Goal: Use online tool/utility: Utilize a website feature to perform a specific function

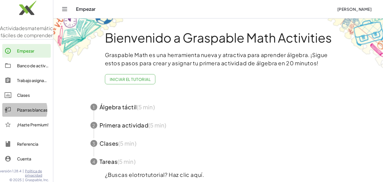
click at [25, 113] on div "Pizarras blancas" at bounding box center [32, 109] width 31 height 7
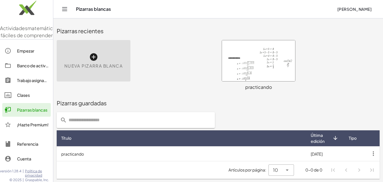
click at [93, 54] on icon at bounding box center [93, 56] width 9 height 9
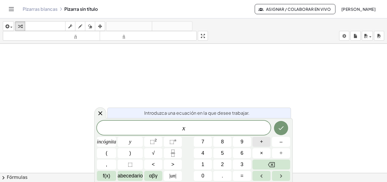
click at [262, 143] on font "+" at bounding box center [261, 142] width 3 height 6
click at [257, 143] on button "+" at bounding box center [261, 142] width 18 height 10
click at [173, 153] on icon "Fracción" at bounding box center [172, 152] width 7 height 7
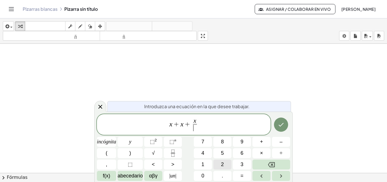
click at [219, 164] on button "2" at bounding box center [222, 164] width 18 height 10
click at [209, 127] on span "x + x + x 2 ​ ​" at bounding box center [184, 124] width 174 height 15
click at [260, 142] on font "+" at bounding box center [261, 142] width 3 height 6
click at [174, 151] on icon "Fracción" at bounding box center [172, 152] width 7 height 7
click at [209, 122] on span "x + x + x 2 ​ + x 4 ​ ​" at bounding box center [184, 124] width 174 height 15
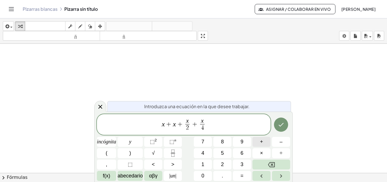
click at [259, 141] on button "+" at bounding box center [261, 142] width 18 height 10
click at [241, 173] on font "=" at bounding box center [242, 176] width 3 height 6
click at [280, 121] on icon "Hecho" at bounding box center [281, 124] width 7 height 7
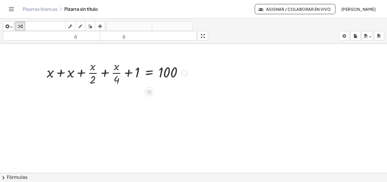
click at [54, 71] on div at bounding box center [117, 72] width 146 height 28
click at [54, 71] on div at bounding box center [55, 72] width 9 height 31
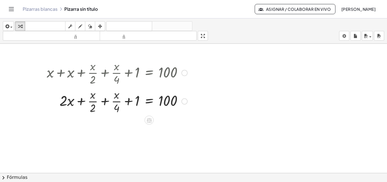
click at [91, 108] on div at bounding box center [117, 100] width 146 height 28
click at [184, 100] on div at bounding box center [184, 101] width 6 height 6
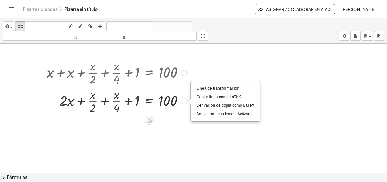
click at [184, 100] on div "Línea de transformación Copiar línea como LaTeX Derivación de copia como LaTeX …" at bounding box center [184, 101] width 6 height 6
click at [184, 115] on div "+ x + x + · x · 2 + · x · 4 + 1 = 100 + x + · x · 2 + · x · 4 + 1 = 100 · 2 · L…" at bounding box center [114, 87] width 153 height 60
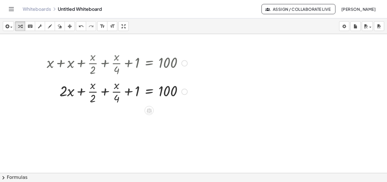
click at [185, 91] on div "Transform line Copy line as LaTeX Copy derivation as LaTeX Expand new lines: On" at bounding box center [184, 91] width 6 height 6
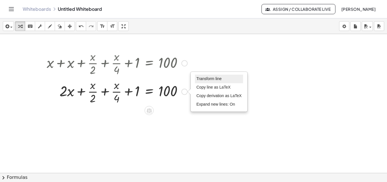
click at [204, 77] on span "Transform line" at bounding box center [208, 78] width 25 height 5
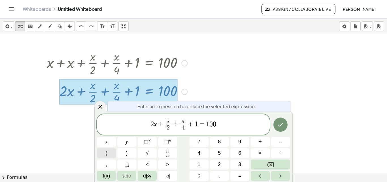
click at [110, 152] on button "(" at bounding box center [106, 153] width 19 height 10
click at [124, 152] on button ")" at bounding box center [126, 153] width 19 height 10
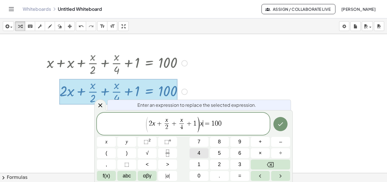
click at [202, 152] on button "4" at bounding box center [199, 153] width 19 height 10
click at [213, 122] on span "( 2 x + x 2 ​ + x 4 ​ + 1 ) x 4 ​ = 1 0 0" at bounding box center [183, 124] width 173 height 16
click at [110, 152] on button "(" at bounding box center [106, 153] width 19 height 10
click at [233, 122] on span "( 2 x + x 2 ​ + x 4 ​ + 1 ) x 4 = ( 1 0 0 ) ​" at bounding box center [183, 124] width 173 height 16
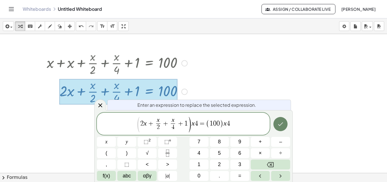
click at [278, 120] on icon "Done" at bounding box center [280, 123] width 7 height 7
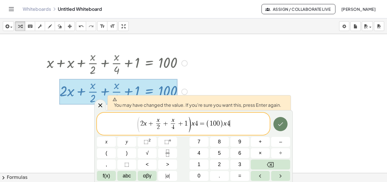
click at [278, 120] on icon "Done" at bounding box center [280, 123] width 7 height 7
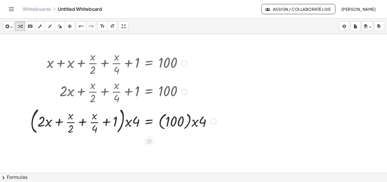
click at [199, 120] on div at bounding box center [123, 120] width 192 height 31
click at [196, 124] on div at bounding box center [123, 120] width 192 height 31
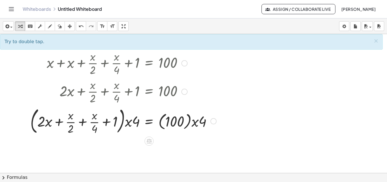
click at [196, 124] on div at bounding box center [123, 120] width 192 height 31
click at [196, 122] on div at bounding box center [123, 120] width 192 height 31
click at [198, 121] on div at bounding box center [123, 120] width 192 height 31
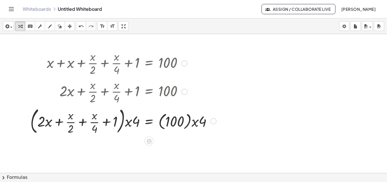
click at [198, 121] on div at bounding box center [123, 120] width 192 height 31
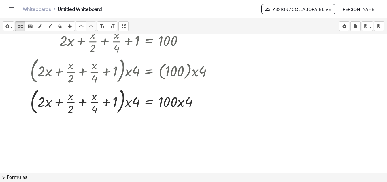
scroll to position [50, 0]
click at [180, 105] on div at bounding box center [123, 101] width 192 height 31
click at [184, 105] on div at bounding box center [123, 101] width 192 height 31
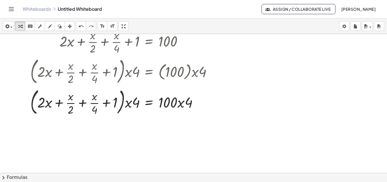
click at [161, 122] on div at bounding box center [193, 122] width 387 height 277
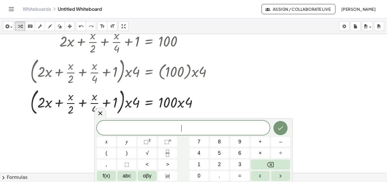
click at [264, 95] on div at bounding box center [193, 122] width 387 height 277
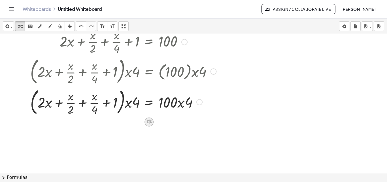
click at [150, 120] on icon at bounding box center [148, 122] width 5 height 5
click at [150, 120] on span "×" at bounding box center [148, 122] width 3 height 8
click at [170, 102] on div at bounding box center [123, 101] width 192 height 31
click at [184, 103] on div at bounding box center [123, 101] width 192 height 31
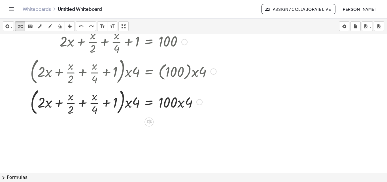
click at [184, 103] on div at bounding box center [123, 101] width 192 height 31
click at [190, 103] on div at bounding box center [123, 101] width 192 height 31
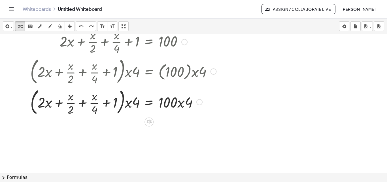
click at [188, 102] on div at bounding box center [123, 101] width 192 height 31
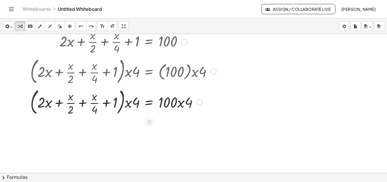
click at [188, 102] on div at bounding box center [123, 101] width 192 height 31
click at [179, 102] on div at bounding box center [123, 101] width 192 height 31
click at [183, 103] on div at bounding box center [123, 101] width 192 height 31
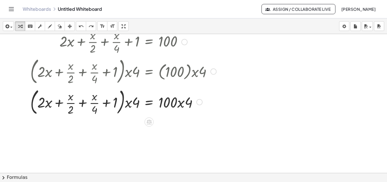
click at [181, 104] on div at bounding box center [123, 101] width 192 height 31
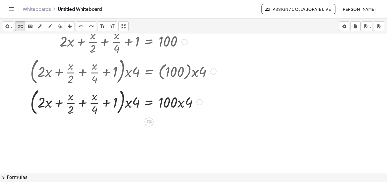
click at [181, 104] on div at bounding box center [123, 101] width 192 height 31
click at [181, 105] on div at bounding box center [123, 101] width 192 height 31
click at [127, 104] on div at bounding box center [123, 101] width 192 height 31
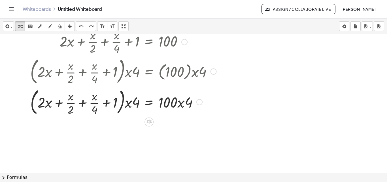
click at [125, 102] on div at bounding box center [123, 101] width 192 height 31
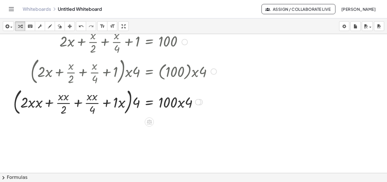
click at [35, 106] on div at bounding box center [114, 101] width 209 height 31
click at [52, 103] on div at bounding box center [114, 101] width 209 height 31
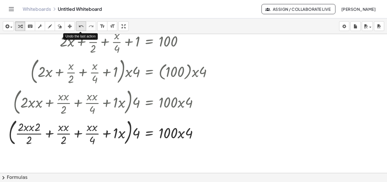
click at [82, 27] on icon "undo" at bounding box center [80, 26] width 5 height 7
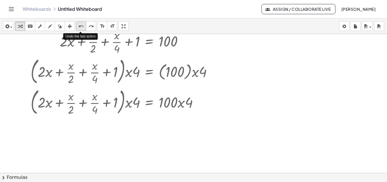
click at [82, 27] on icon "undo" at bounding box center [80, 26] width 5 height 7
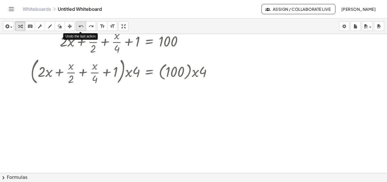
click at [82, 27] on icon "undo" at bounding box center [80, 26] width 5 height 7
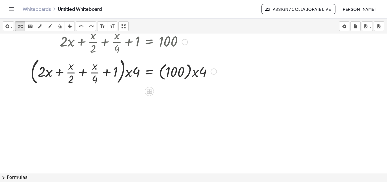
click at [187, 73] on div at bounding box center [124, 71] width 192 height 31
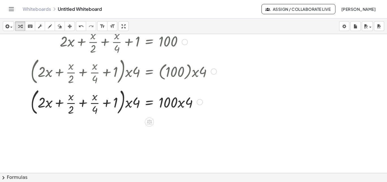
click at [179, 103] on div at bounding box center [124, 101] width 192 height 31
click at [182, 105] on div at bounding box center [124, 101] width 192 height 31
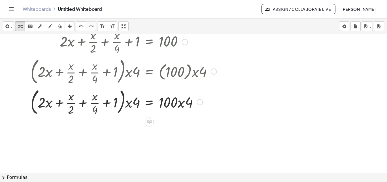
click at [182, 105] on div at bounding box center [124, 101] width 192 height 31
click at [180, 105] on div at bounding box center [124, 101] width 192 height 31
click at [79, 27] on icon "undo" at bounding box center [80, 26] width 5 height 7
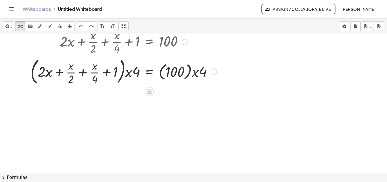
click at [215, 73] on div at bounding box center [214, 71] width 6 height 6
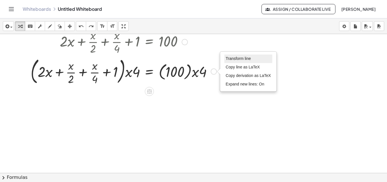
click at [242, 57] on span "Transform line" at bounding box center [238, 58] width 25 height 5
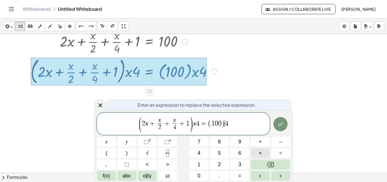
click at [259, 152] on span "×" at bounding box center [260, 153] width 3 height 8
click at [193, 121] on var "x" at bounding box center [192, 122] width 3 height 7
click at [258, 150] on button "×" at bounding box center [260, 153] width 19 height 10
click at [282, 122] on icon "Done" at bounding box center [280, 123] width 7 height 7
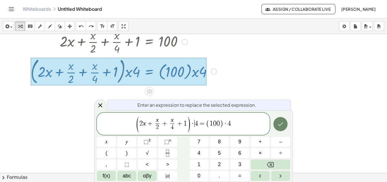
click at [282, 122] on div at bounding box center [193, 122] width 387 height 277
click at [282, 122] on button "Done" at bounding box center [280, 124] width 14 height 14
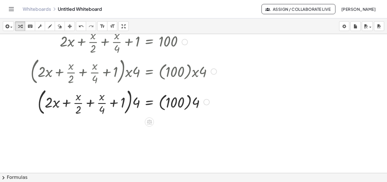
click at [192, 101] on div at bounding box center [124, 101] width 192 height 31
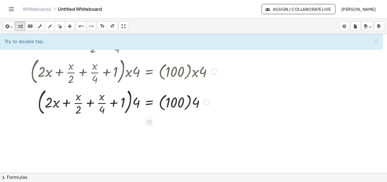
click at [188, 102] on div at bounding box center [124, 101] width 192 height 31
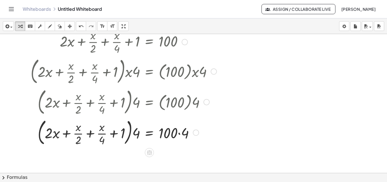
click at [178, 133] on div at bounding box center [124, 132] width 192 height 31
click at [179, 132] on div at bounding box center [124, 132] width 192 height 31
click at [130, 136] on div at bounding box center [124, 132] width 192 height 31
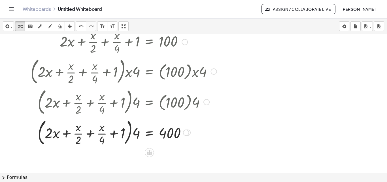
click at [130, 136] on div at bounding box center [124, 132] width 192 height 31
click at [129, 135] on div at bounding box center [124, 132] width 192 height 31
click at [133, 134] on div at bounding box center [124, 132] width 192 height 31
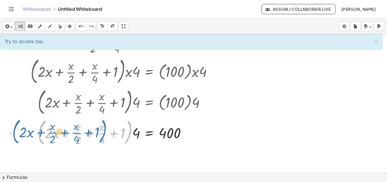
drag, startPoint x: 132, startPoint y: 135, endPoint x: 105, endPoint y: 134, distance: 27.2
click at [105, 134] on div at bounding box center [124, 132] width 192 height 31
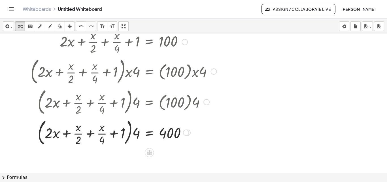
click at [134, 134] on div at bounding box center [124, 132] width 192 height 31
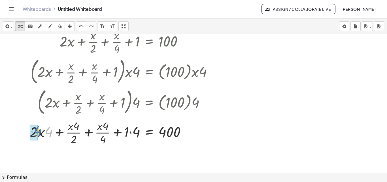
drag, startPoint x: 46, startPoint y: 130, endPoint x: 35, endPoint y: 129, distance: 11.1
drag, startPoint x: 75, startPoint y: 126, endPoint x: 75, endPoint y: 135, distance: 8.8
drag, startPoint x: 76, startPoint y: 135, endPoint x: 65, endPoint y: 133, distance: 10.7
click at [65, 133] on div at bounding box center [124, 132] width 192 height 28
drag, startPoint x: 108, startPoint y: 128, endPoint x: 108, endPoint y: 138, distance: 10.5
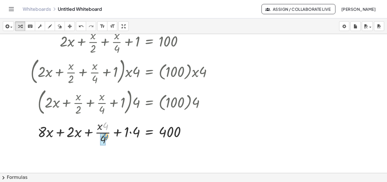
click at [108, 138] on div at bounding box center [124, 132] width 192 height 28
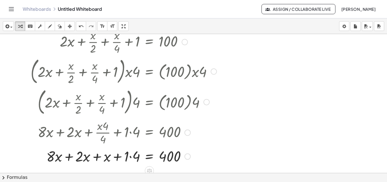
click at [129, 153] on div at bounding box center [124, 155] width 192 height 19
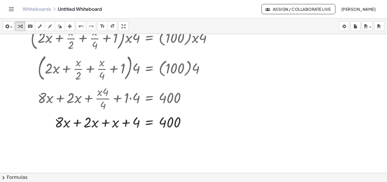
scroll to position [95, 0]
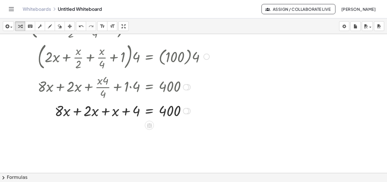
click at [77, 106] on div at bounding box center [124, 110] width 192 height 19
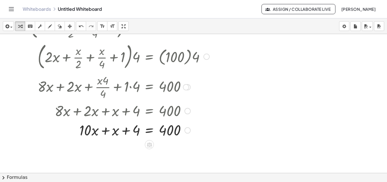
click at [112, 118] on div at bounding box center [111, 110] width 216 height 19
click at [109, 130] on div at bounding box center [124, 129] width 192 height 19
click at [124, 133] on div at bounding box center [124, 129] width 192 height 19
drag, startPoint x: 124, startPoint y: 133, endPoint x: 178, endPoint y: 133, distance: 54.7
click at [178, 133] on div at bounding box center [124, 129] width 192 height 19
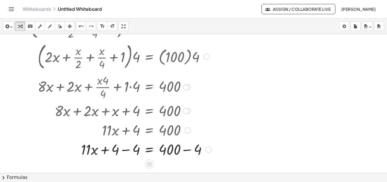
click at [184, 148] on div at bounding box center [124, 148] width 192 height 19
drag, startPoint x: 125, startPoint y: 157, endPoint x: 125, endPoint y: 152, distance: 4.5
click at [125, 152] on div at bounding box center [124, 148] width 192 height 19
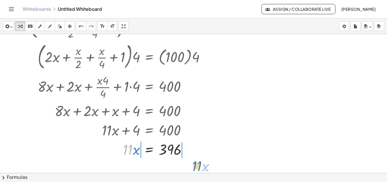
drag, startPoint x: 125, startPoint y: 151, endPoint x: 194, endPoint y: 167, distance: 71.3
click at [194, 167] on div at bounding box center [193, 77] width 387 height 277
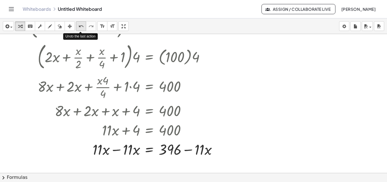
click at [78, 25] on icon "undo" at bounding box center [80, 26] width 5 height 7
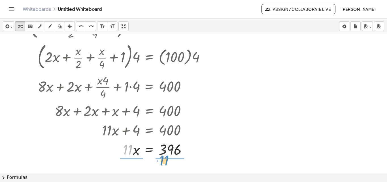
drag, startPoint x: 128, startPoint y: 153, endPoint x: 164, endPoint y: 164, distance: 37.7
click at [134, 149] on div at bounding box center [124, 149] width 192 height 28
click at [176, 151] on div at bounding box center [124, 149] width 192 height 28
click at [176, 151] on div at bounding box center [124, 149] width 192 height 19
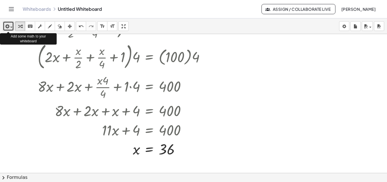
click at [6, 28] on icon "button" at bounding box center [6, 26] width 5 height 7
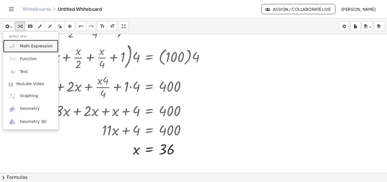
click at [25, 46] on span "Math Expression" at bounding box center [36, 46] width 33 height 6
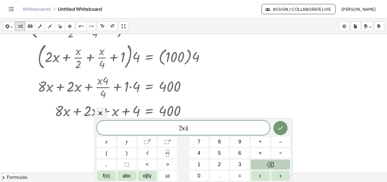
click at [270, 160] on button "Backspace" at bounding box center [270, 164] width 39 height 10
click at [260, 142] on span "+" at bounding box center [260, 142] width 3 height 8
click at [197, 152] on button "4" at bounding box center [199, 153] width 19 height 10
click at [243, 177] on button "=" at bounding box center [239, 176] width 19 height 10
click at [281, 127] on icon "Done" at bounding box center [280, 127] width 7 height 7
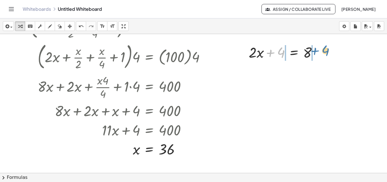
drag, startPoint x: 275, startPoint y: 55, endPoint x: 320, endPoint y: 54, distance: 45.1
click at [320, 54] on div at bounding box center [285, 51] width 78 height 19
click at [273, 58] on div at bounding box center [285, 51] width 120 height 19
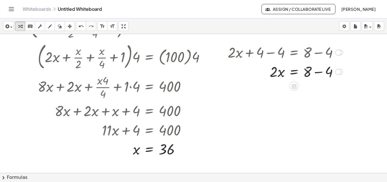
click at [306, 72] on div at bounding box center [285, 70] width 120 height 19
click at [314, 72] on div at bounding box center [285, 70] width 120 height 19
drag, startPoint x: 276, startPoint y: 74, endPoint x: 311, endPoint y: 85, distance: 37.3
click at [278, 79] on div at bounding box center [285, 71] width 120 height 28
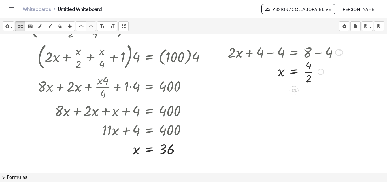
click at [308, 72] on div at bounding box center [285, 71] width 120 height 28
click at [308, 72] on div at bounding box center [285, 71] width 120 height 19
